Goal: Communication & Community: Ask a question

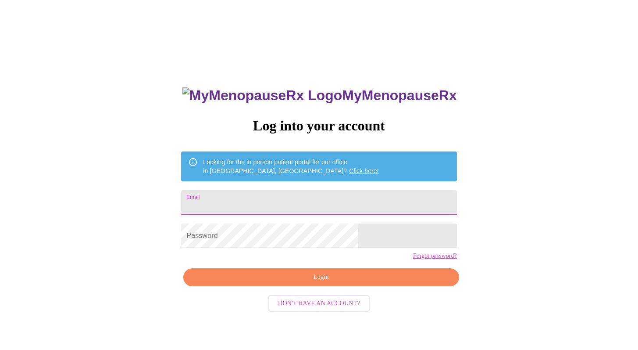
click at [336, 203] on input "Email" at bounding box center [318, 202] width 275 height 25
type input "kwardo6@sbcglobal.net"
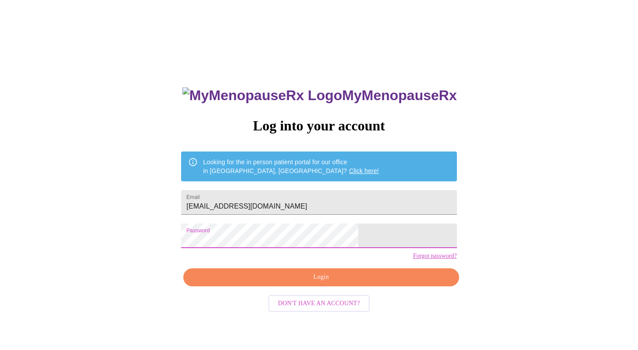
click at [324, 286] on button "Login" at bounding box center [320, 277] width 275 height 18
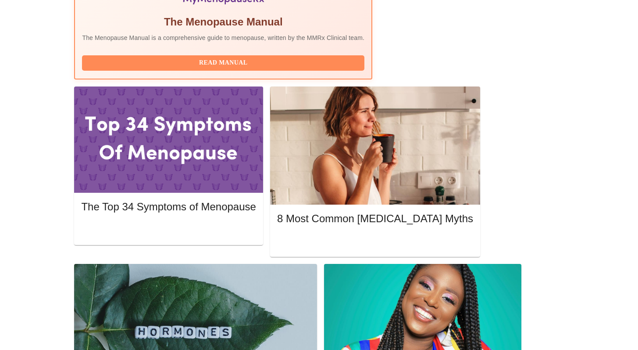
scroll to position [356, 0]
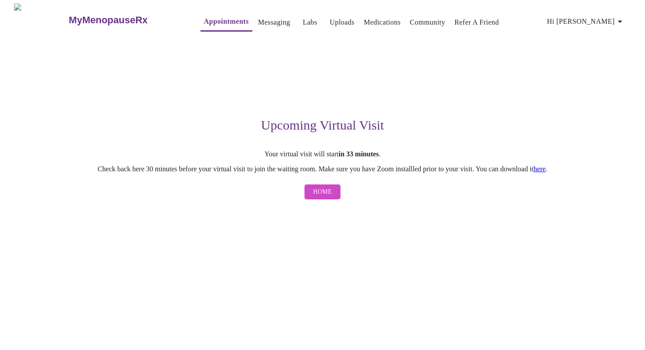
click at [331, 194] on span "Home" at bounding box center [322, 191] width 19 height 11
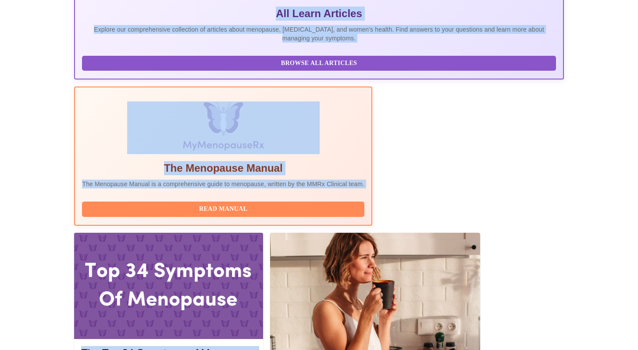
scroll to position [105, 0]
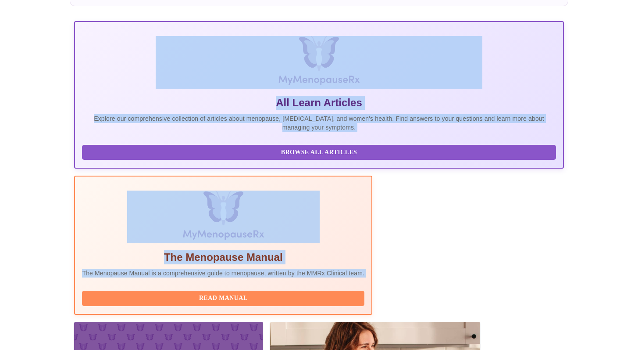
drag, startPoint x: 644, startPoint y: 89, endPoint x: 644, endPoint y: 132, distance: 43.9
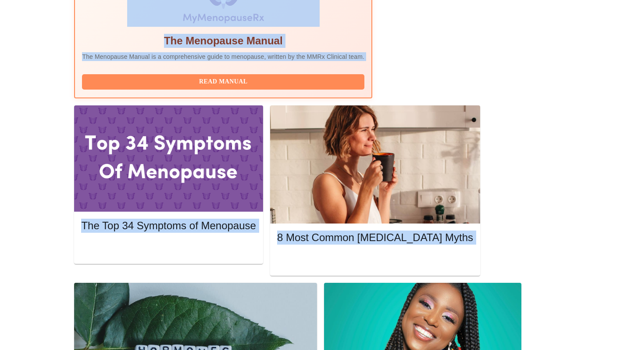
scroll to position [327, 0]
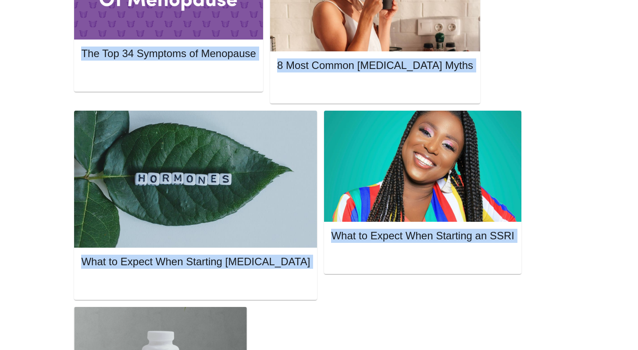
scroll to position [560, 0]
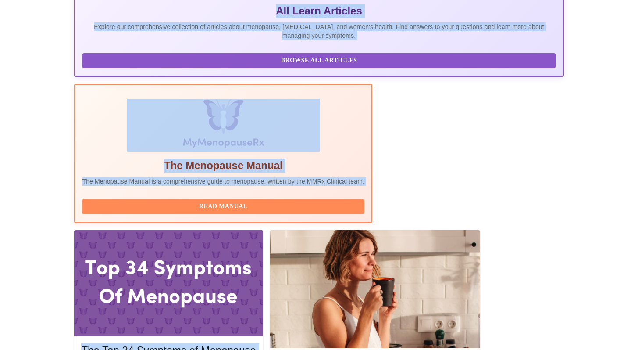
scroll to position [195, 0]
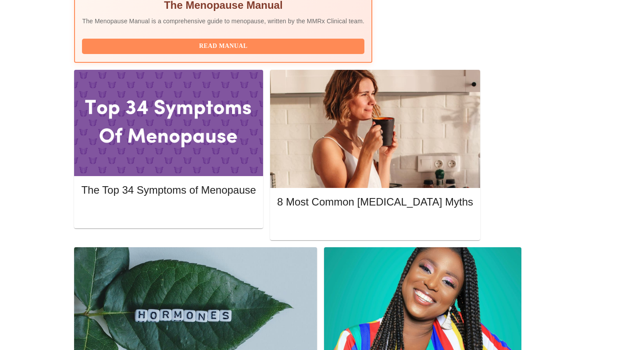
scroll to position [380, 0]
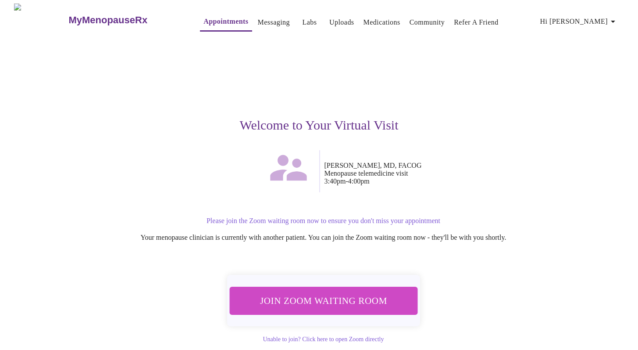
click at [334, 303] on span "Join Zoom Waiting Room" at bounding box center [323, 300] width 165 height 16
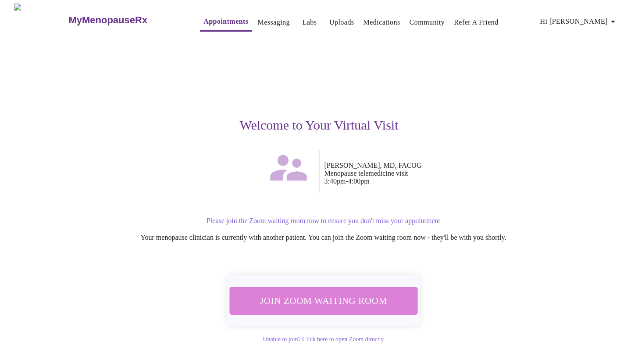
click at [335, 300] on span "Join Zoom Waiting Room" at bounding box center [323, 300] width 165 height 16
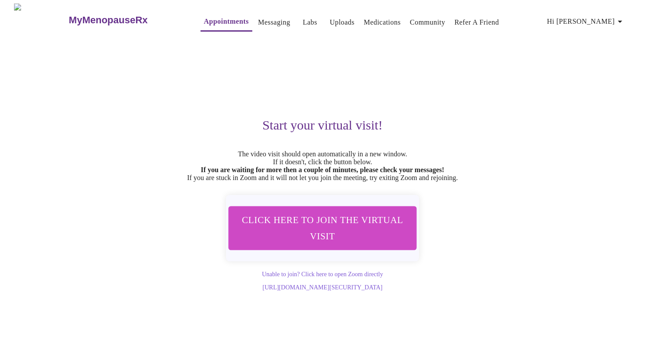
click at [104, 18] on h3 "MyMenopauseRx" at bounding box center [108, 19] width 79 height 11
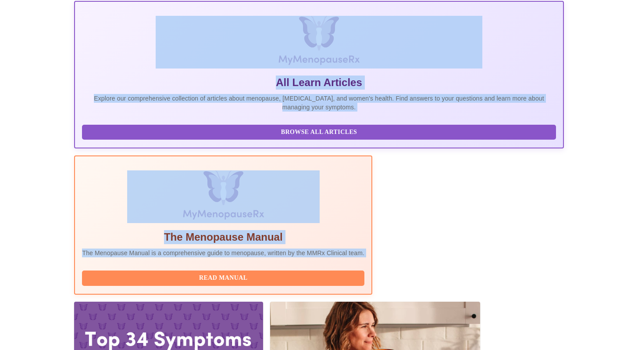
scroll to position [137, 0]
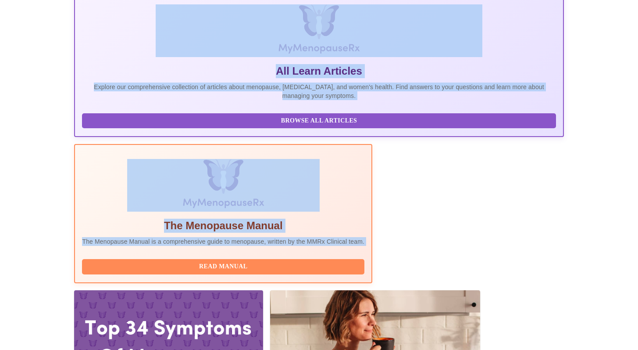
drag, startPoint x: 644, startPoint y: 64, endPoint x: 644, endPoint y: 121, distance: 57.5
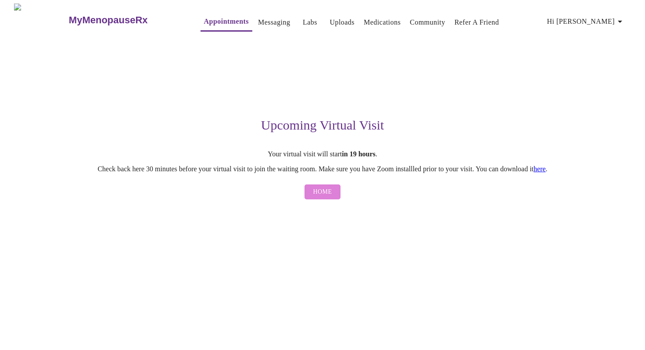
click at [328, 196] on span "Home" at bounding box center [322, 191] width 19 height 11
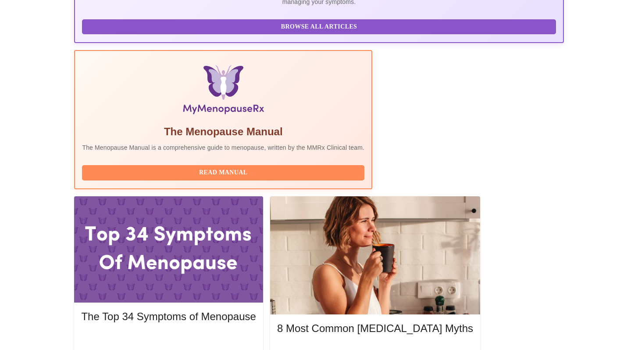
scroll to position [229, 0]
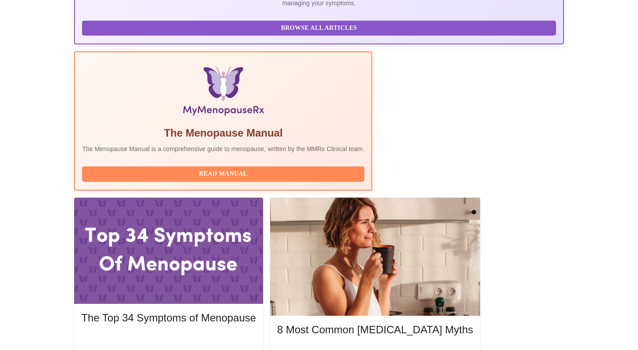
drag, startPoint x: 644, startPoint y: 125, endPoint x: 640, endPoint y: 222, distance: 96.6
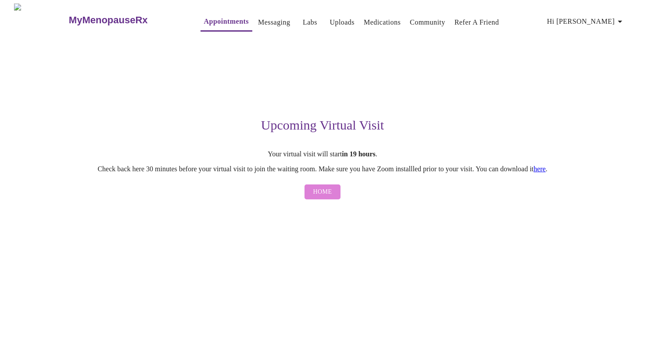
click at [323, 195] on span "Home" at bounding box center [322, 191] width 19 height 11
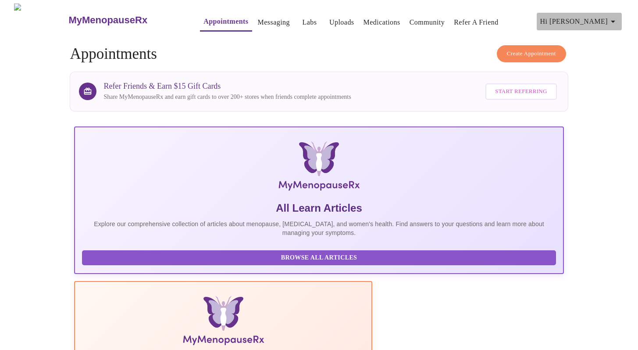
click at [611, 17] on icon "button" at bounding box center [613, 21] width 11 height 11
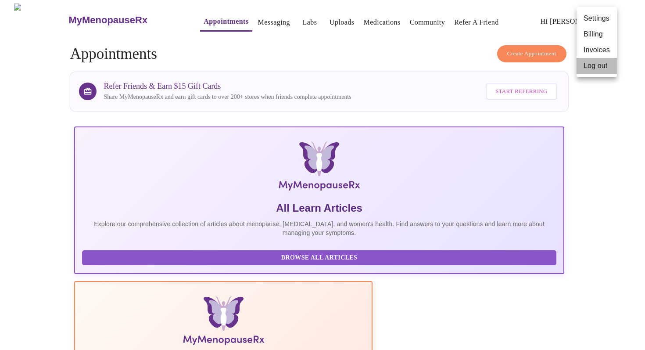
click at [596, 66] on li "Log out" at bounding box center [596, 66] width 40 height 16
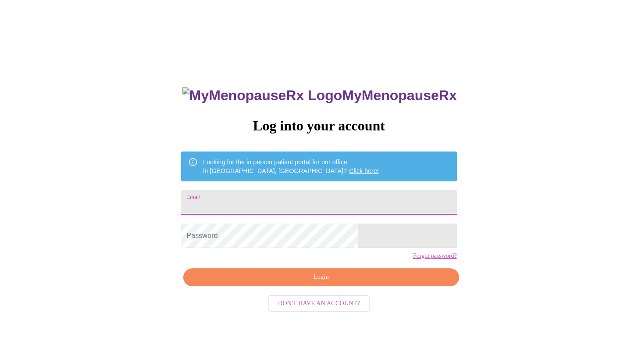
click at [245, 201] on input "Email" at bounding box center [318, 202] width 275 height 25
type input "kwardo6@sbcglobal.net"
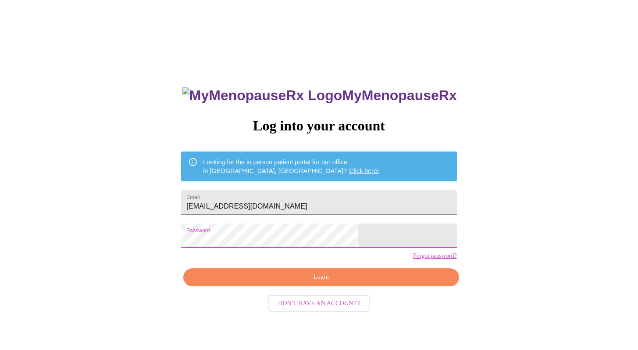
click at [312, 282] on span "Login" at bounding box center [320, 276] width 255 height 11
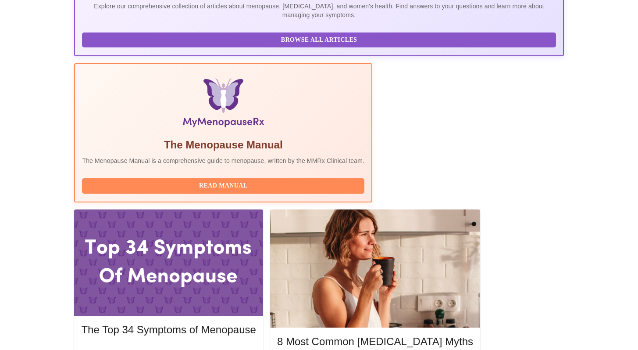
scroll to position [218, 0]
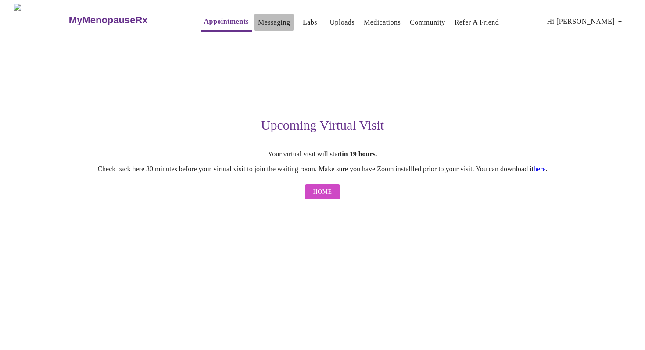
click at [258, 17] on link "Messaging" at bounding box center [274, 22] width 32 height 12
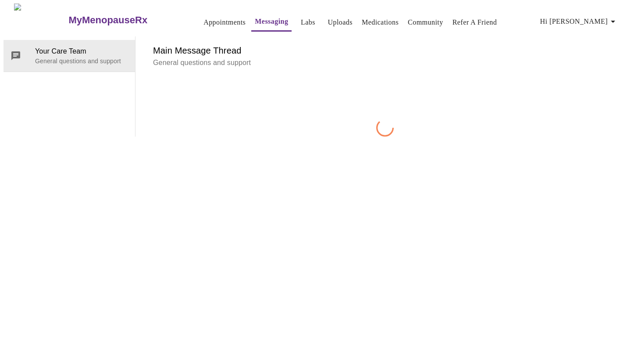
scroll to position [33, 0]
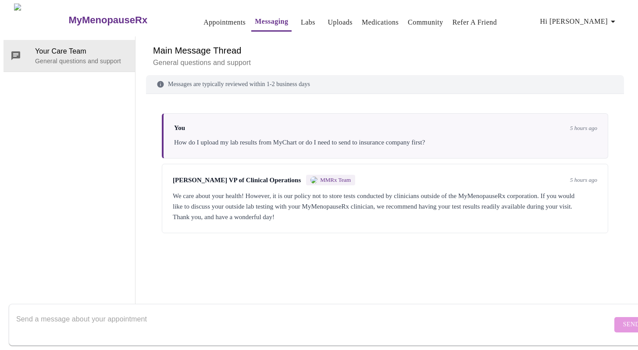
click at [338, 75] on div "Messages are typically reviewed within 1-2 business days" at bounding box center [385, 84] width 478 height 19
click at [489, 223] on div "You 5 hours ago How do I upload my lab results from MyChart or do I need to sen…" at bounding box center [385, 191] width 478 height 175
click at [89, 46] on span "Your Care Team" at bounding box center [81, 51] width 93 height 11
click at [108, 315] on textarea "Send a message about your appointment" at bounding box center [314, 324] width 596 height 28
type textarea "I need to cancel my appointment tomorrow at 11:20"
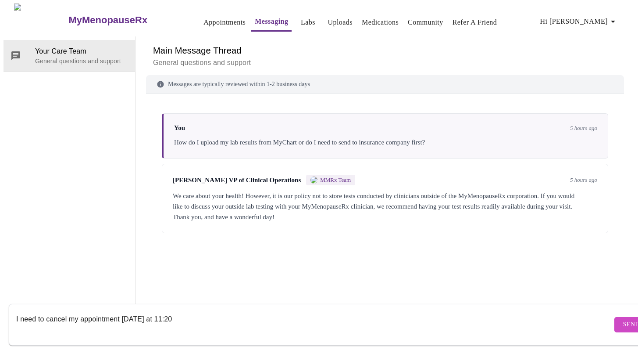
click at [623, 319] on span "Send" at bounding box center [631, 324] width 17 height 11
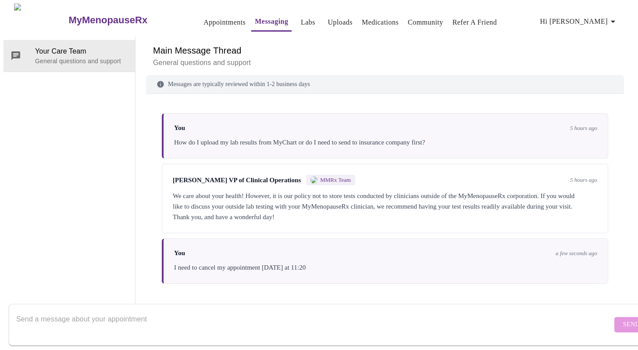
click at [358, 310] on textarea "Send a message about your appointment" at bounding box center [314, 324] width 596 height 28
type textarea "It won't let me do it...is there a number to call"
click at [623, 319] on span "Send" at bounding box center [631, 324] width 17 height 11
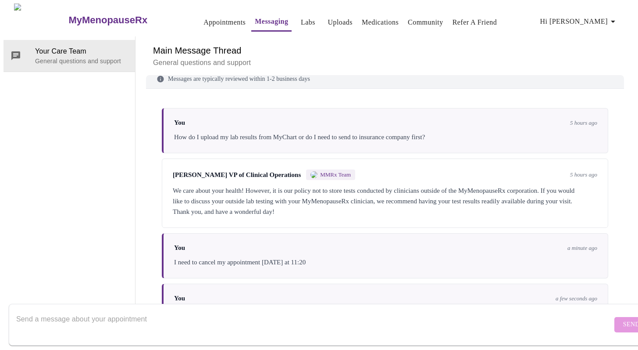
scroll to position [0, 0]
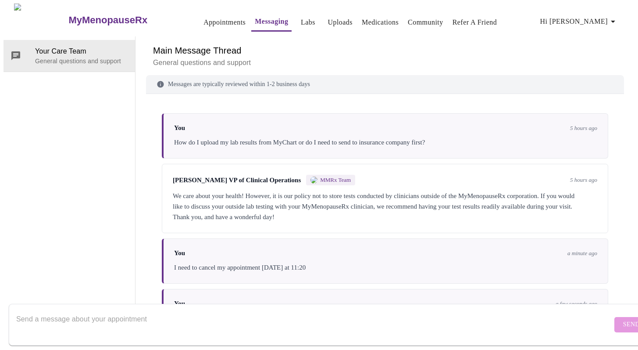
click at [157, 81] on icon at bounding box center [160, 84] width 7 height 7
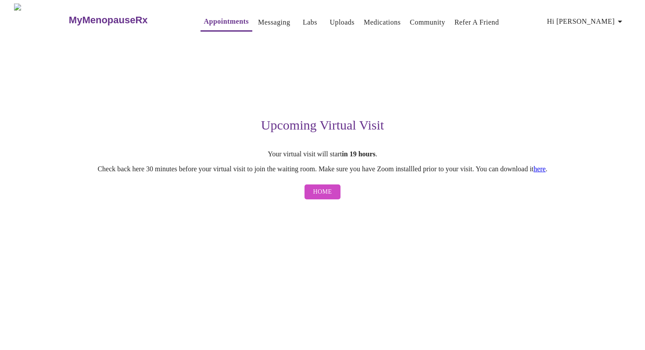
click at [365, 151] on strong "in 19 hours" at bounding box center [358, 153] width 33 height 7
click at [98, 14] on h3 "MyMenopauseRx" at bounding box center [108, 19] width 79 height 11
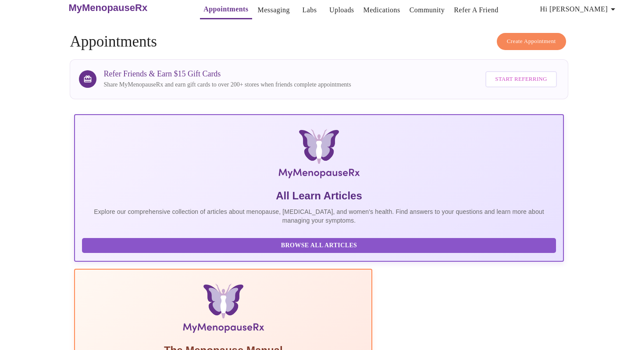
scroll to position [1, 0]
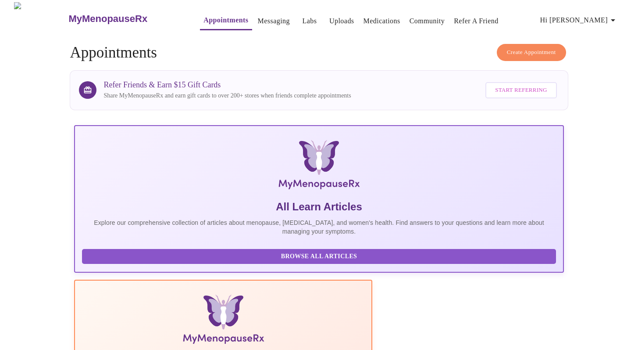
click at [258, 21] on link "Messaging" at bounding box center [274, 21] width 32 height 12
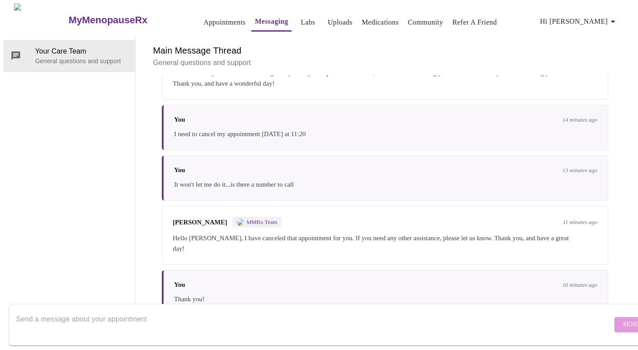
click at [111, 19] on h3 "MyMenopauseRx" at bounding box center [107, 19] width 79 height 11
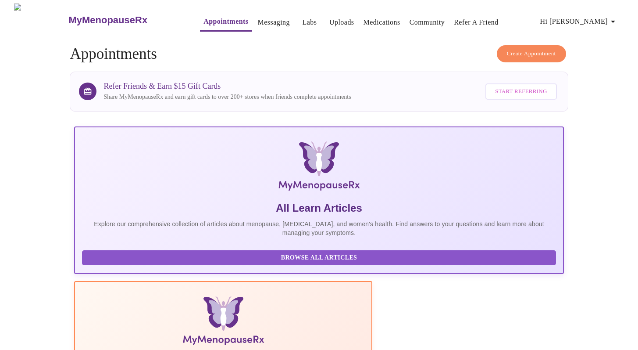
click at [108, 14] on h3 "MyMenopauseRx" at bounding box center [107, 19] width 79 height 11
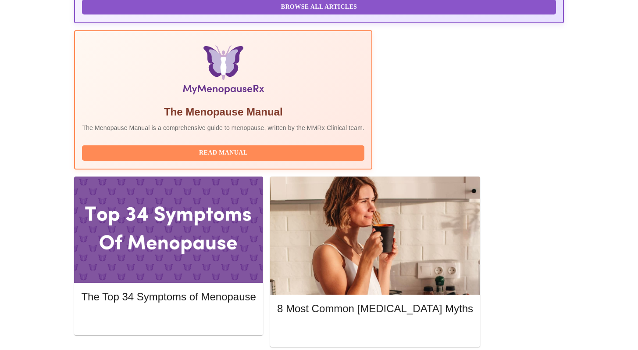
scroll to position [298, 0]
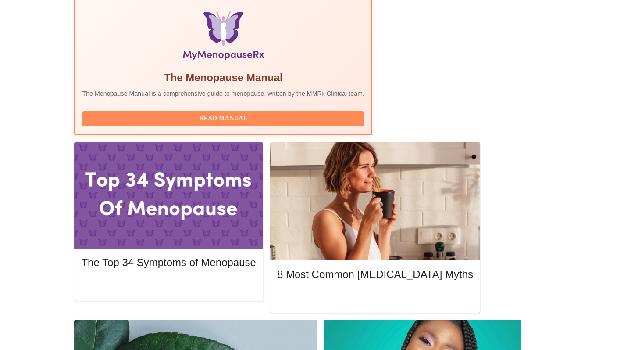
drag, startPoint x: 644, startPoint y: 56, endPoint x: 644, endPoint y: 180, distance: 123.7
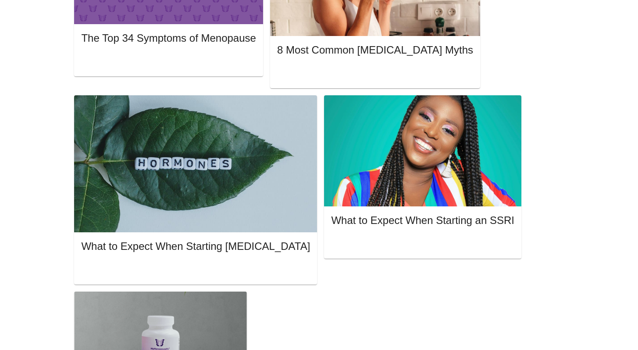
drag, startPoint x: 644, startPoint y: 181, endPoint x: 644, endPoint y: 294, distance: 113.1
click at [638, 294] on html "MyMenopauseRx Appointments Messaging Labs Uploads Medications Community Refer a…" at bounding box center [319, 282] width 638 height 1583
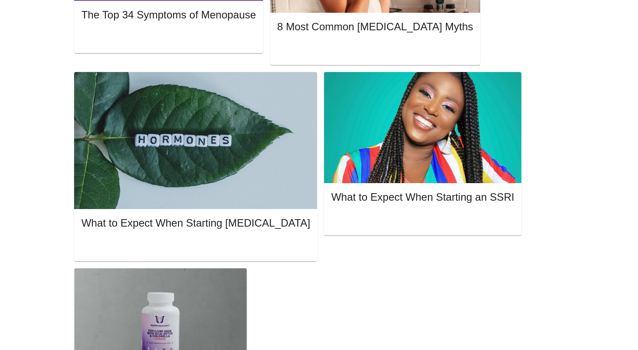
scroll to position [532, 0]
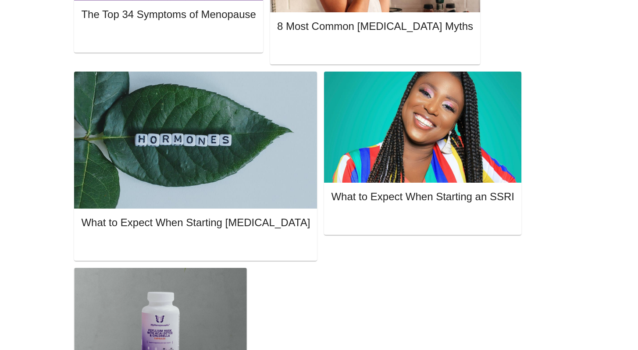
drag, startPoint x: 644, startPoint y: 294, endPoint x: 639, endPoint y: 349, distance: 55.6
click at [638, 349] on html "MyMenopauseRx Appointments Messaging Labs Uploads Medications Community Refer a…" at bounding box center [319, 259] width 638 height 1583
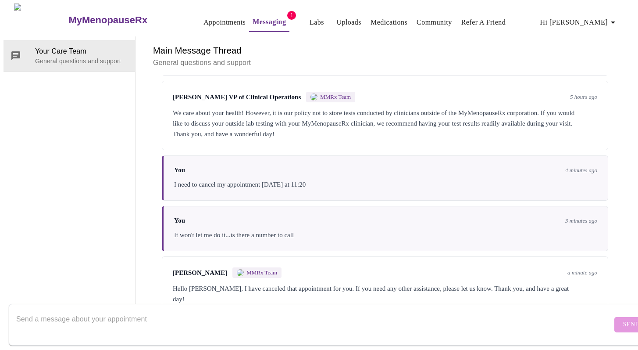
scroll to position [94, 0]
click at [75, 313] on textarea "Send a message about your appointment" at bounding box center [314, 324] width 596 height 28
type textarea "Thank you!"
click at [623, 319] on span "Send" at bounding box center [631, 324] width 17 height 11
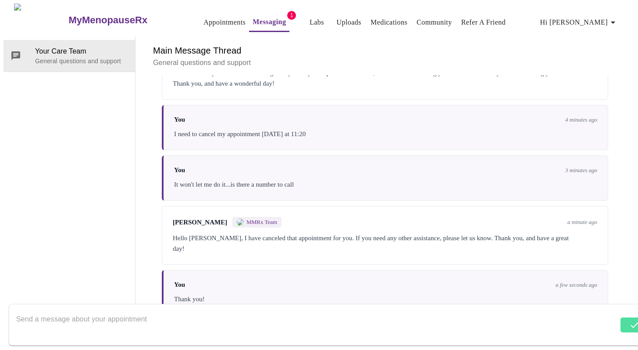
scroll to position [147, 0]
